Goal: Navigation & Orientation: Find specific page/section

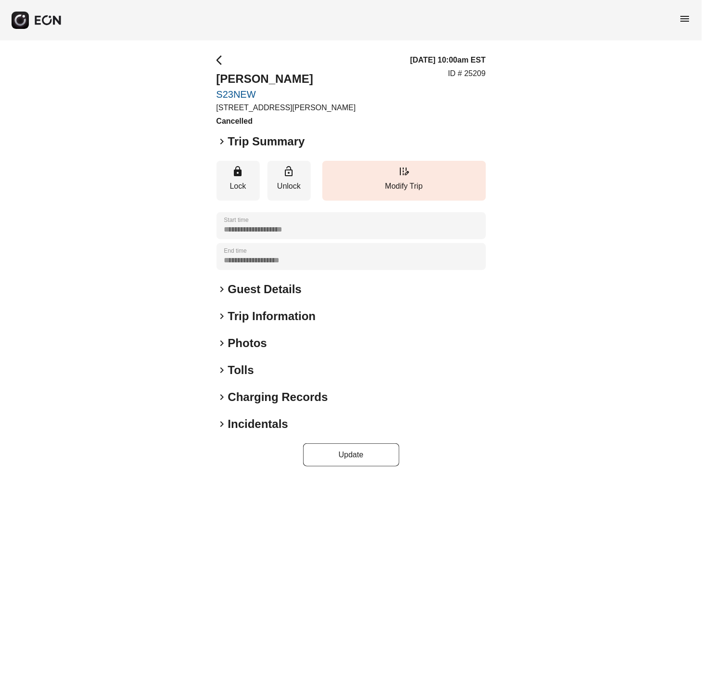
click at [684, 17] on span "menu" at bounding box center [685, 19] width 12 height 12
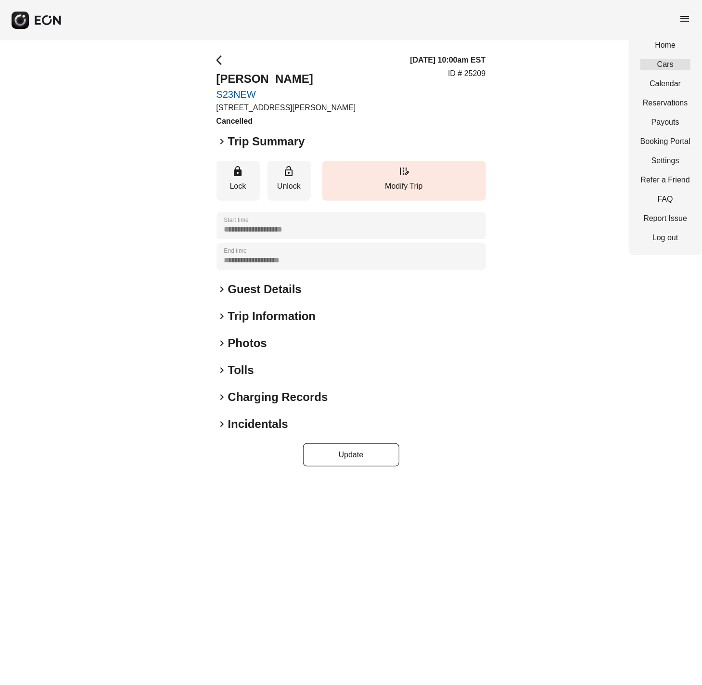
click at [658, 66] on link "Cars" at bounding box center [665, 65] width 50 height 12
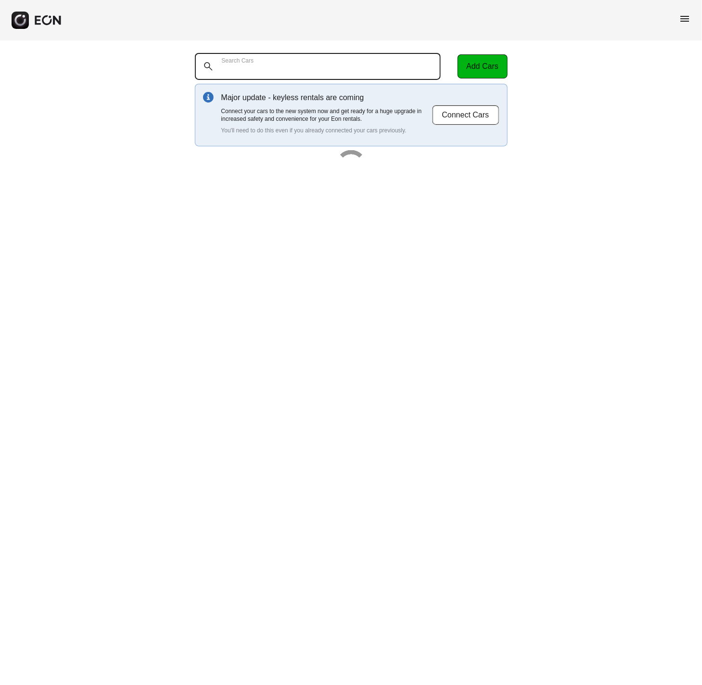
click at [329, 64] on Cars "Search Cars" at bounding box center [318, 66] width 246 height 27
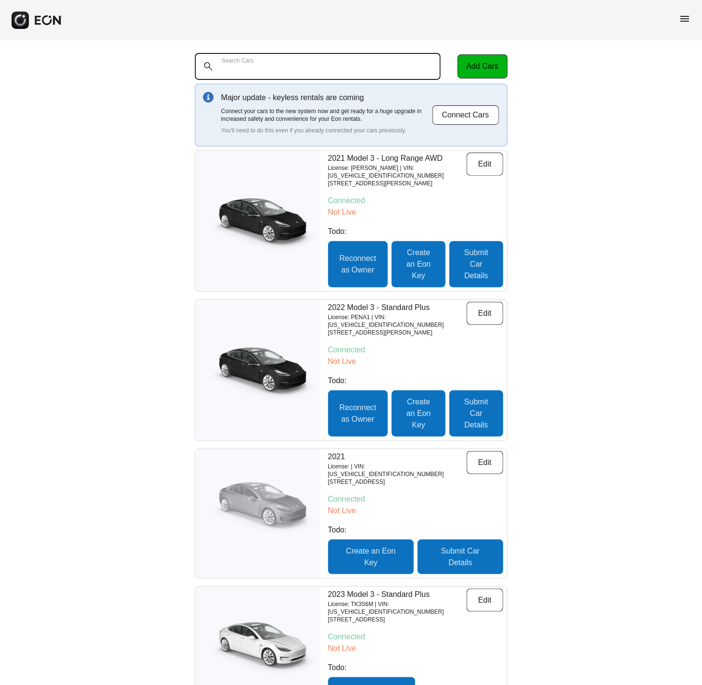
paste Cars "*****"
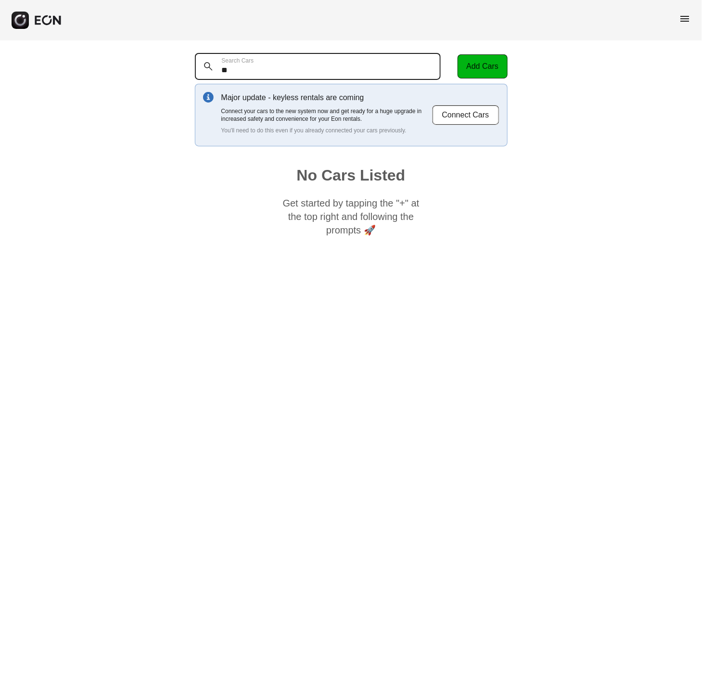
type Cars "*"
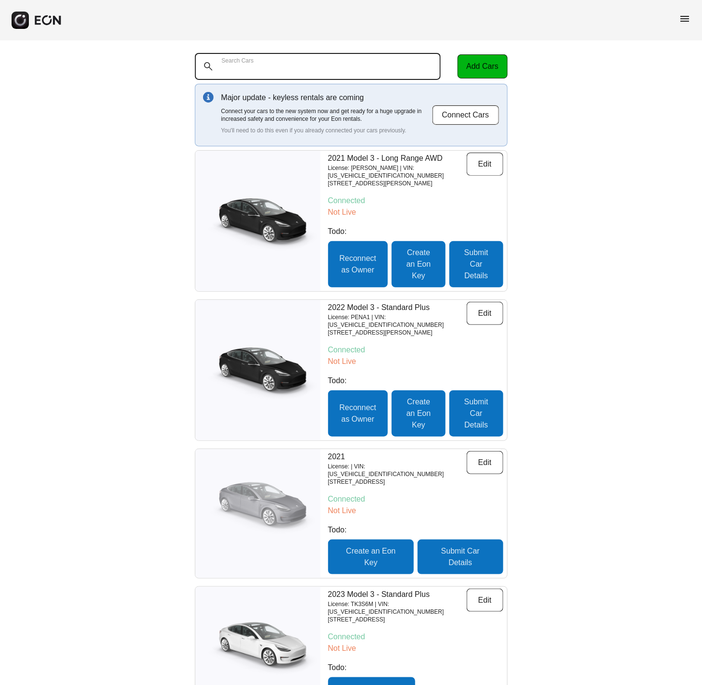
click at [311, 67] on Cars "Search Cars" at bounding box center [318, 66] width 246 height 27
paste Cars "******"
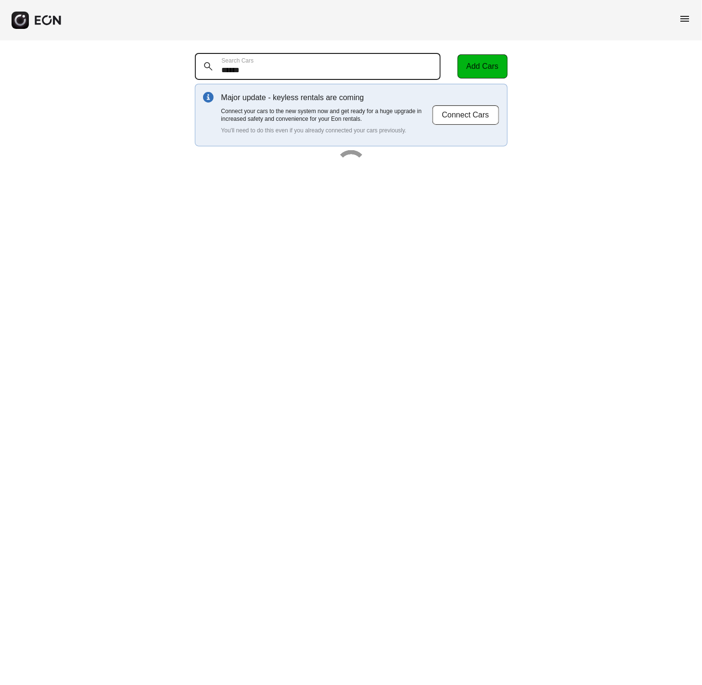
type Cars "******"
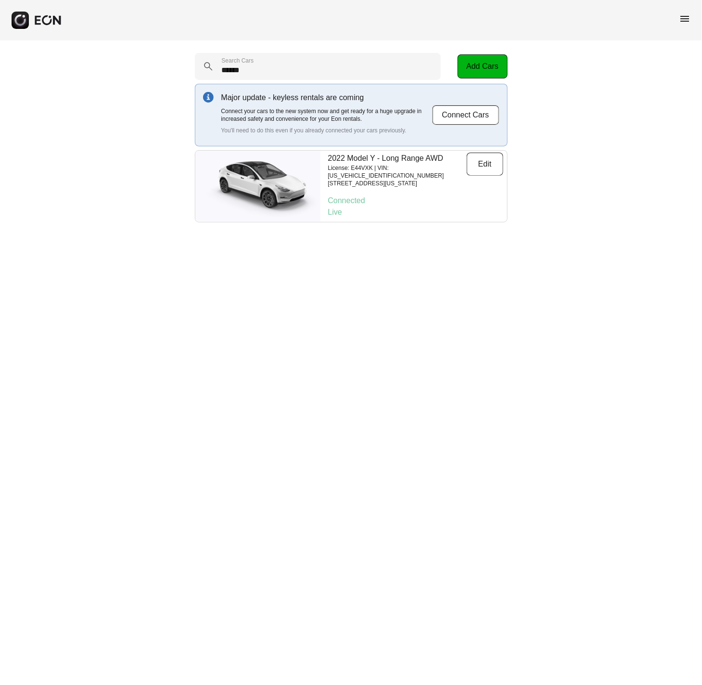
click at [682, 19] on span "menu" at bounding box center [685, 19] width 12 height 12
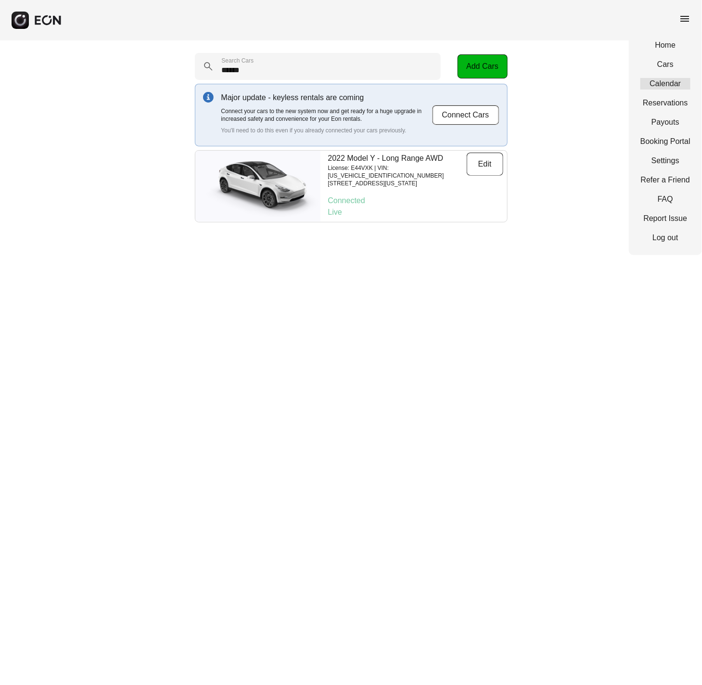
click at [676, 84] on link "Calendar" at bounding box center [665, 84] width 50 height 12
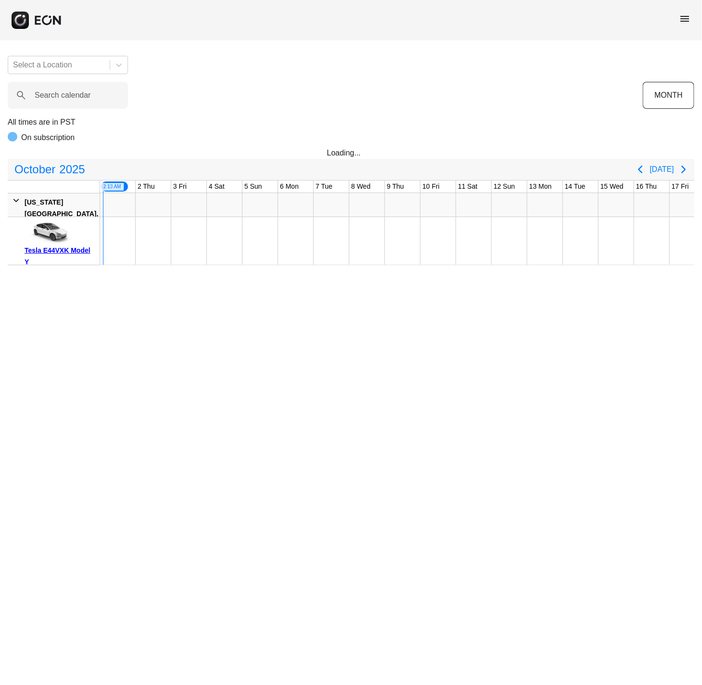
scroll to position [0, 0]
click at [394, 110] on div "Select a Location Search calendar MONTH All times are in PST On subscription Lo…" at bounding box center [351, 156] width 702 height 217
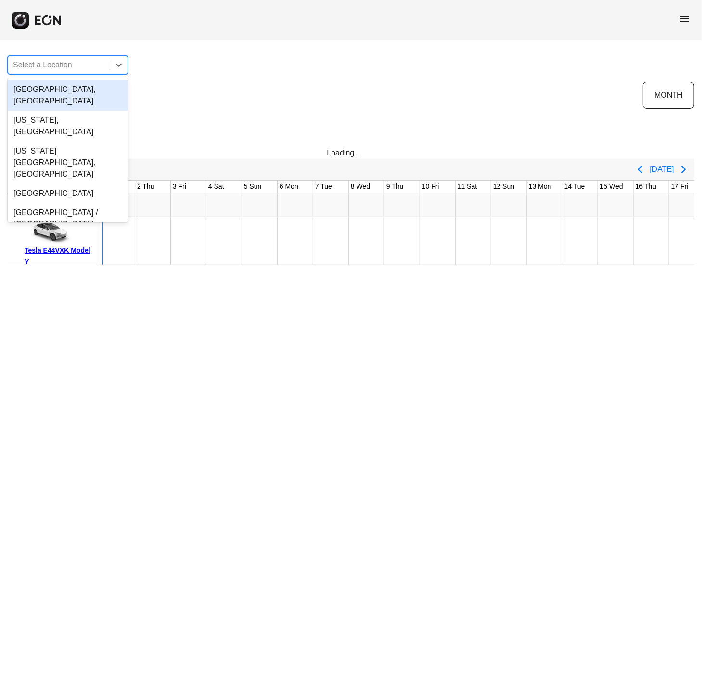
click at [63, 65] on div at bounding box center [59, 64] width 92 height 13
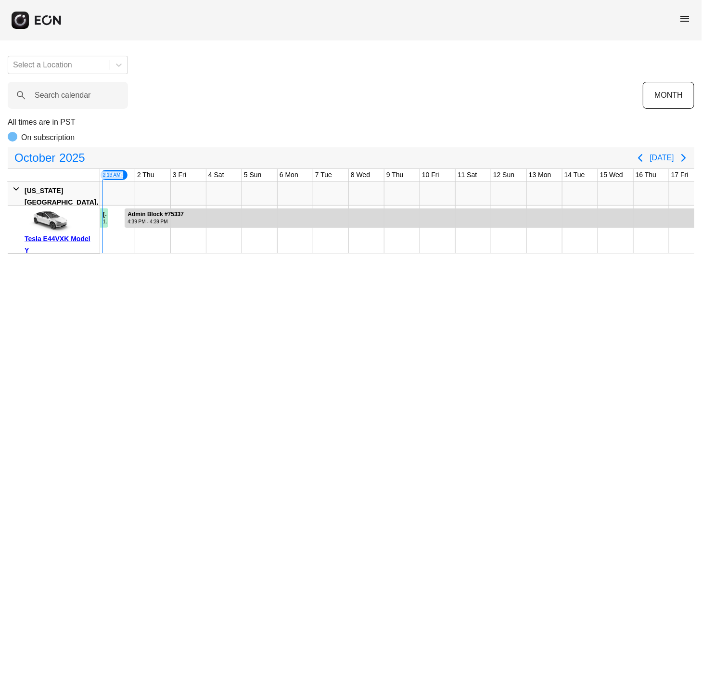
drag, startPoint x: 406, startPoint y: 107, endPoint x: 330, endPoint y: 110, distance: 76.5
click at [330, 110] on div "Select a Location Search calendar MONTH All times are in PST On subscription [D…" at bounding box center [351, 150] width 702 height 205
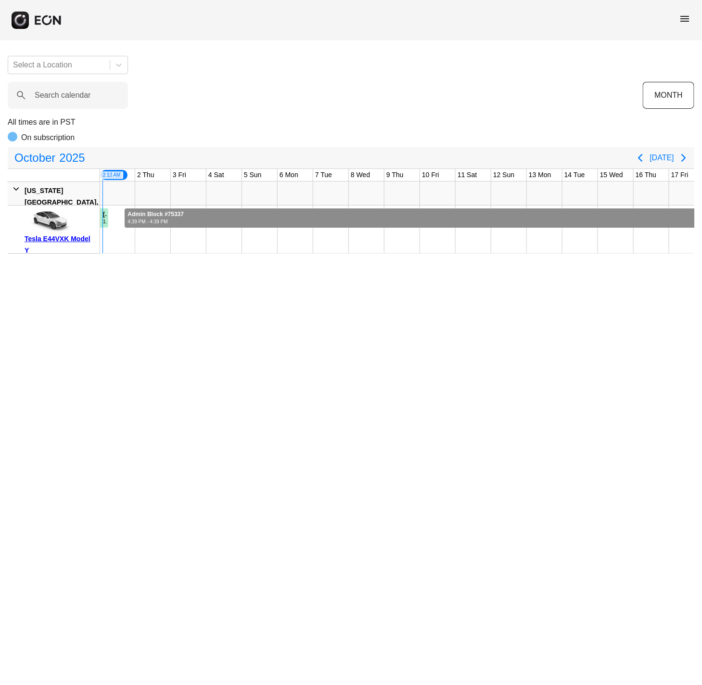
click at [523, 215] on div at bounding box center [658, 217] width 1067 height 19
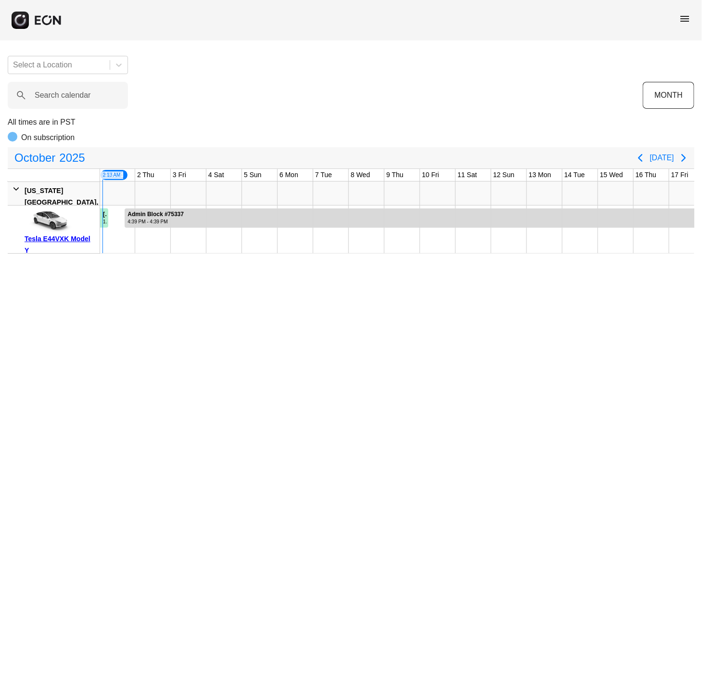
click at [393, 53] on div "Select a Location Search calendar MONTH All times are in PST On subscription [D…" at bounding box center [351, 150] width 702 height 205
